Goal: Check status: Check status

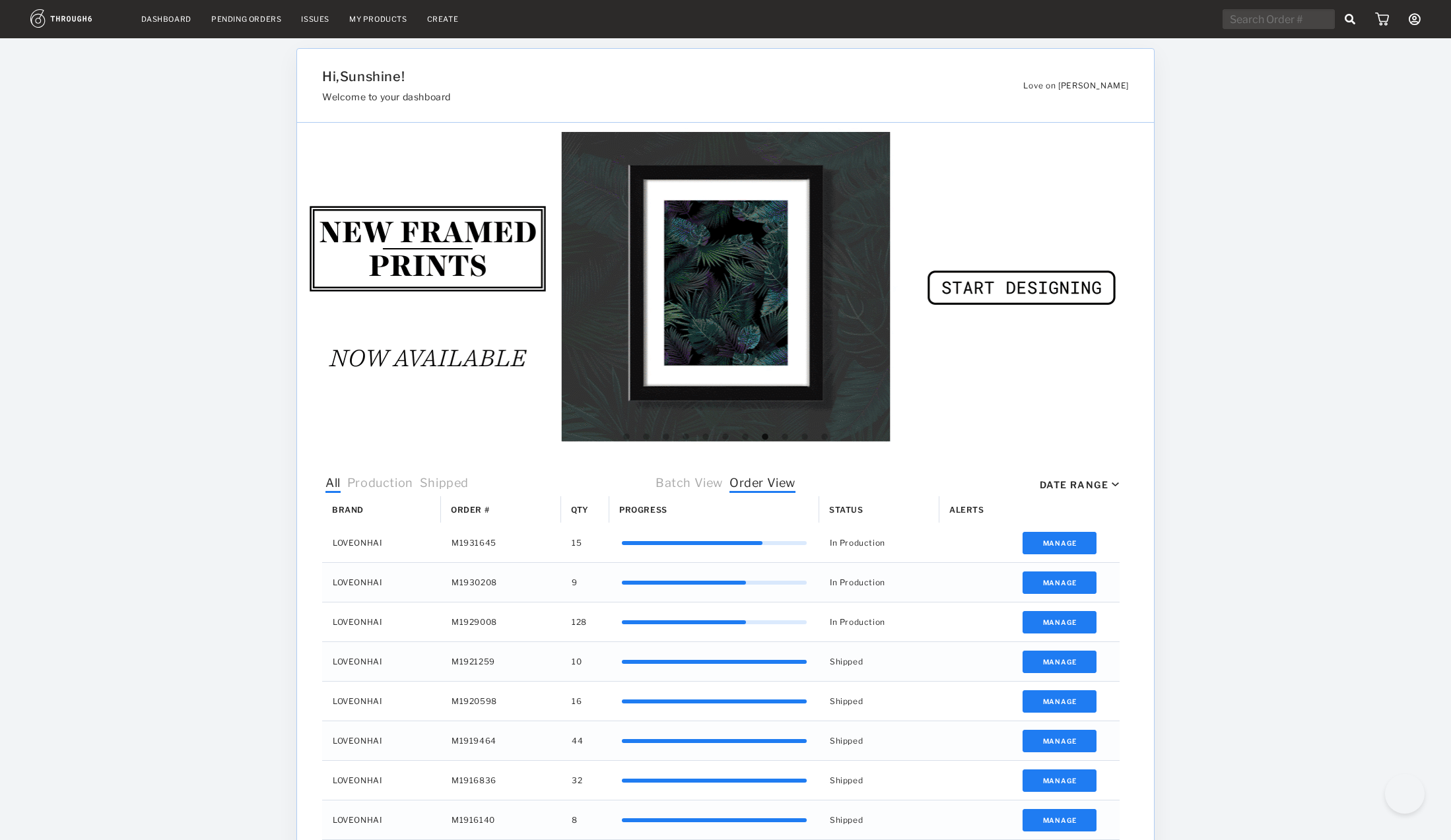
select select "9"
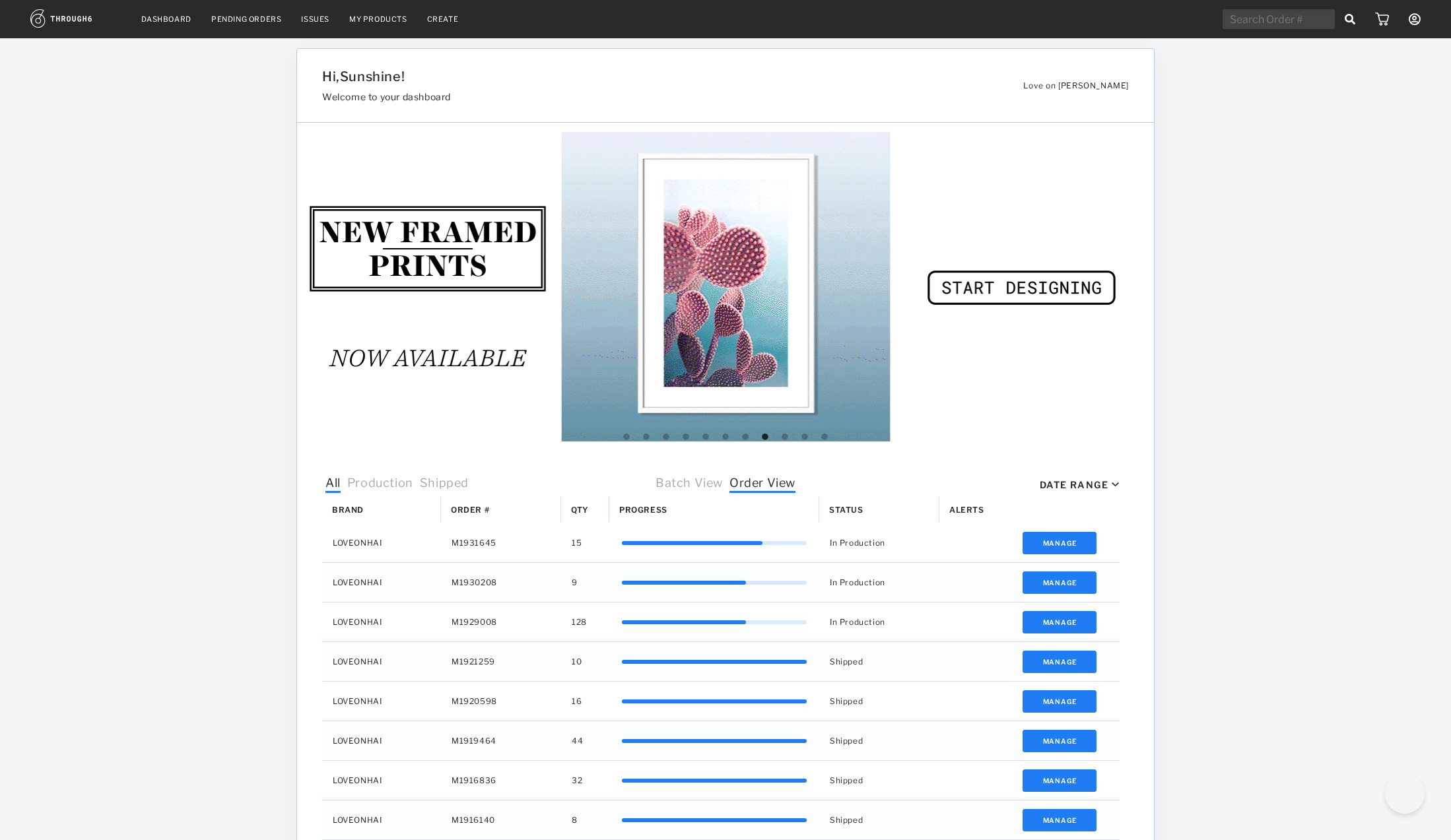
select select "2025"
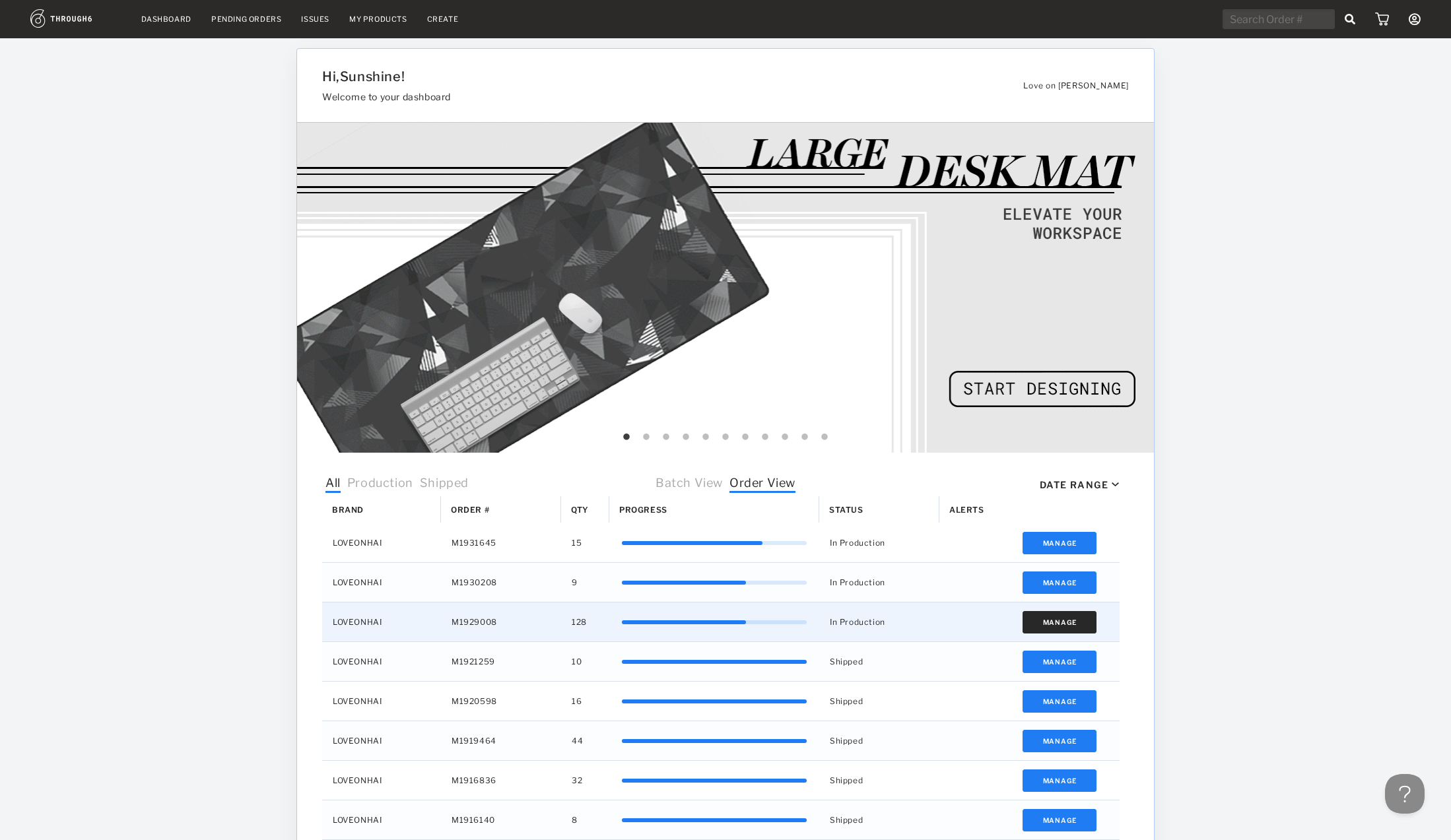
click at [1055, 626] on button "Manage" at bounding box center [1060, 623] width 74 height 23
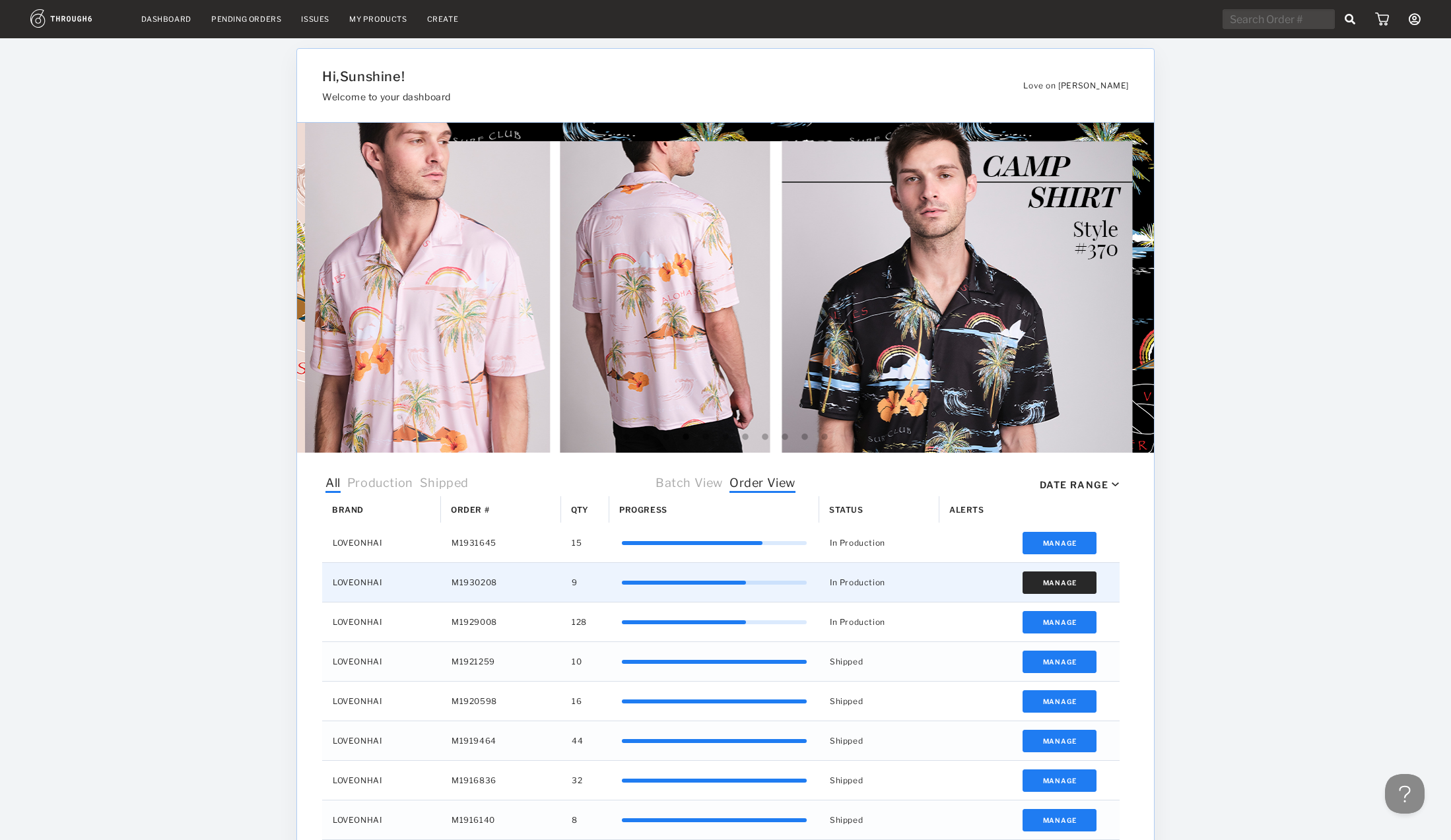
click at [1035, 584] on button "Manage" at bounding box center [1060, 583] width 74 height 23
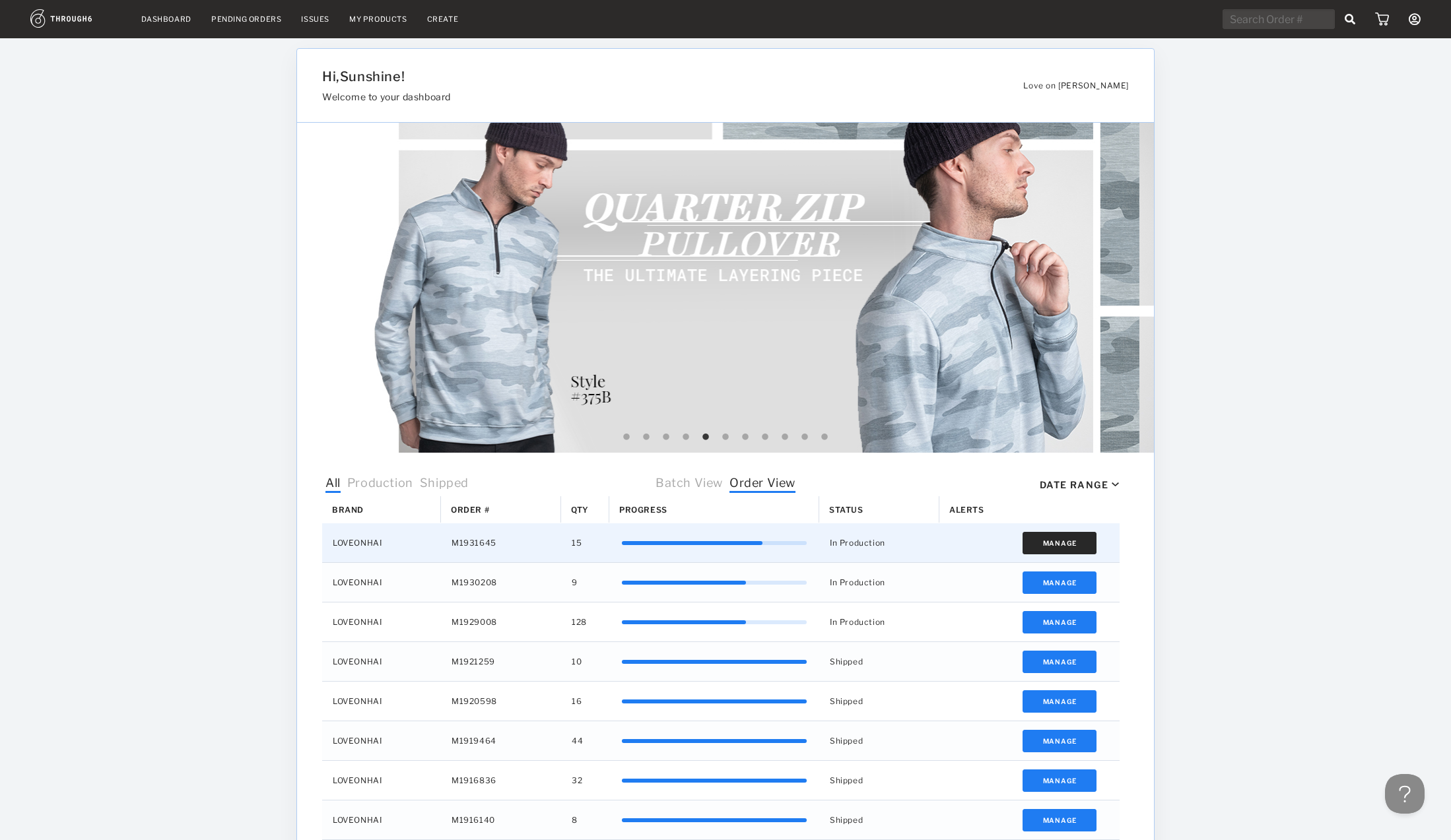
click at [1055, 547] on button "Manage" at bounding box center [1060, 543] width 74 height 23
